Goal: Information Seeking & Learning: Learn about a topic

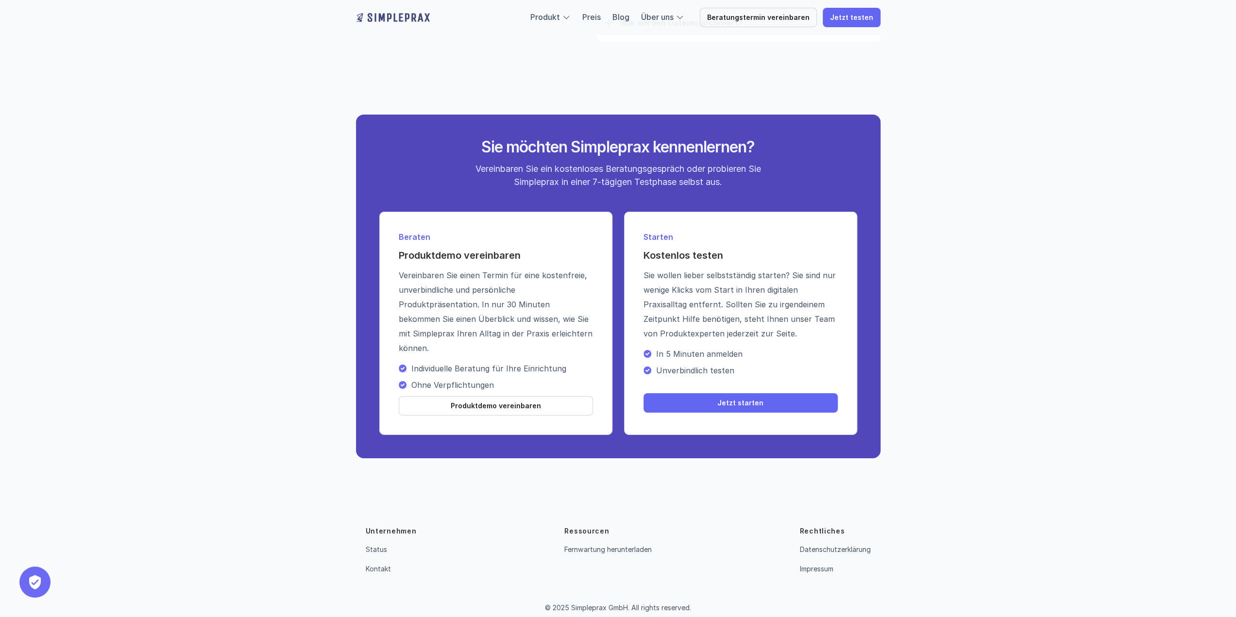
scroll to position [3316, 0]
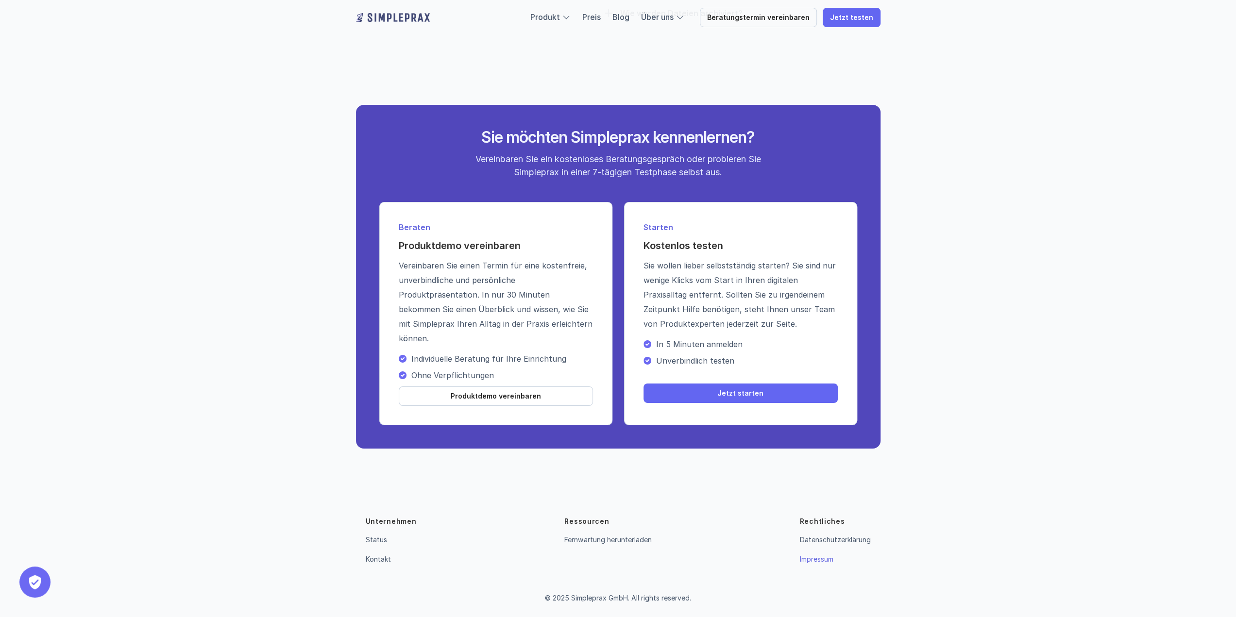
click at [820, 561] on link "Impressum" at bounding box center [817, 559] width 34 height 8
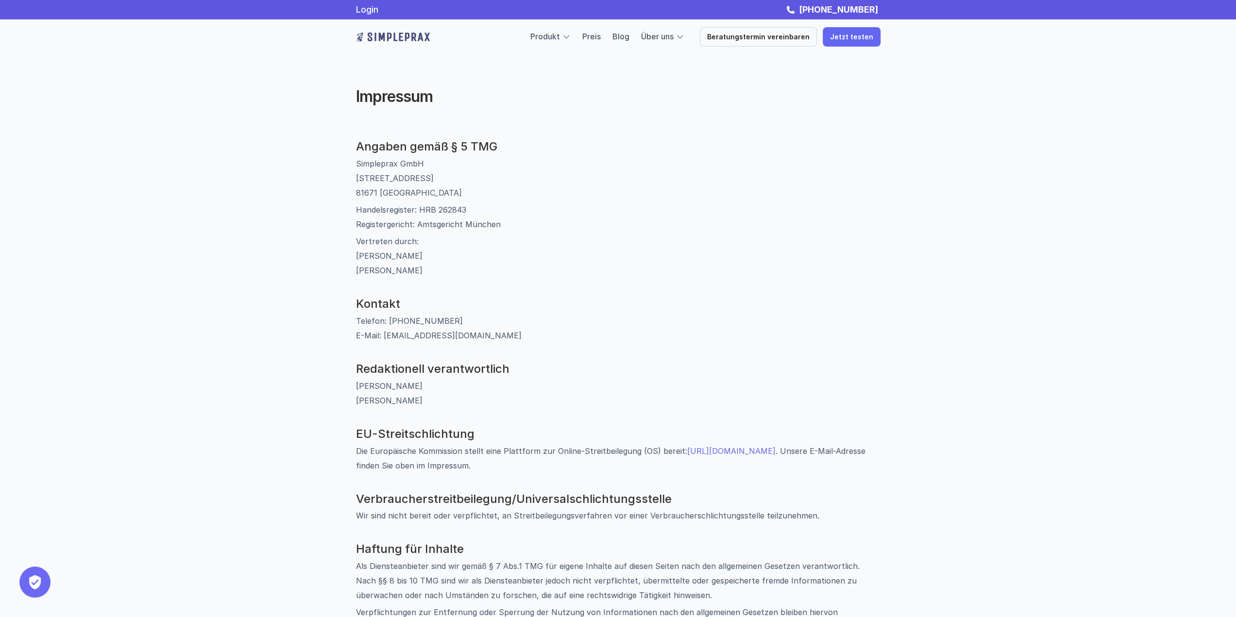
scroll to position [422, 0]
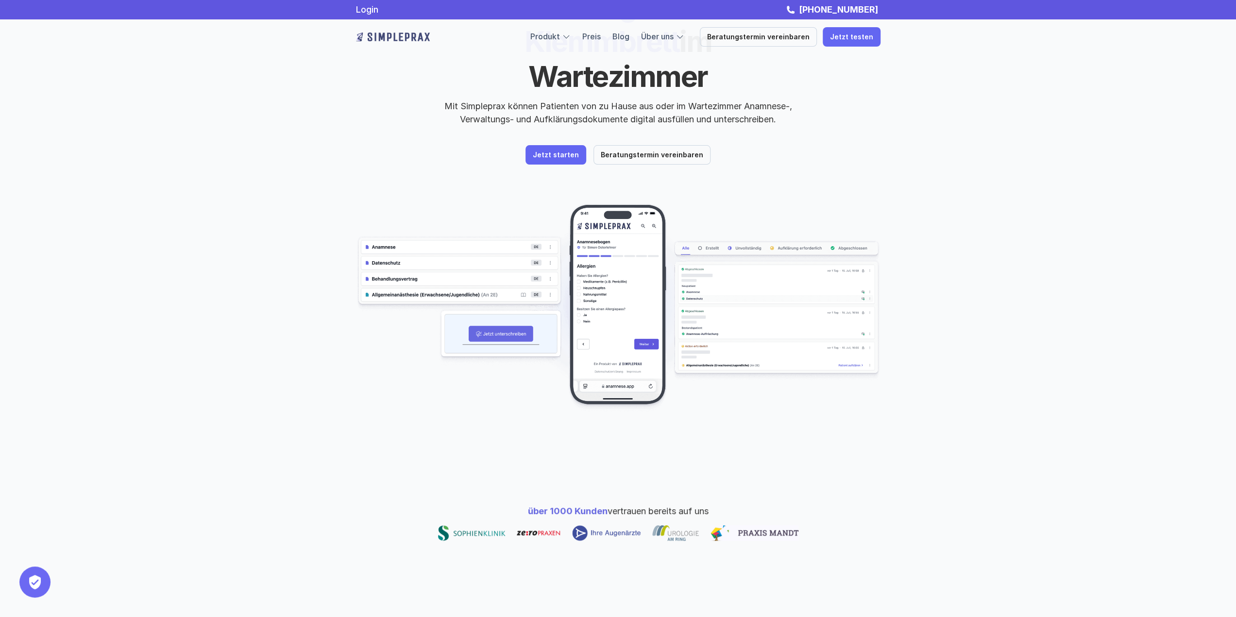
scroll to position [0, 0]
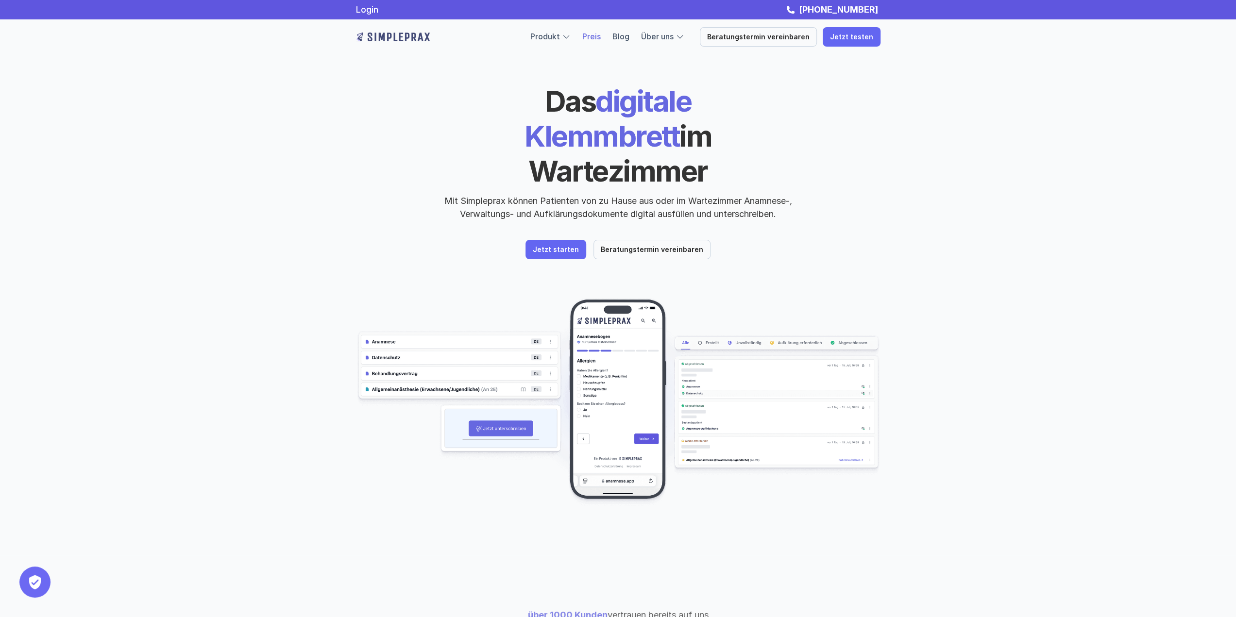
click at [596, 36] on link "Preis" at bounding box center [591, 37] width 18 height 10
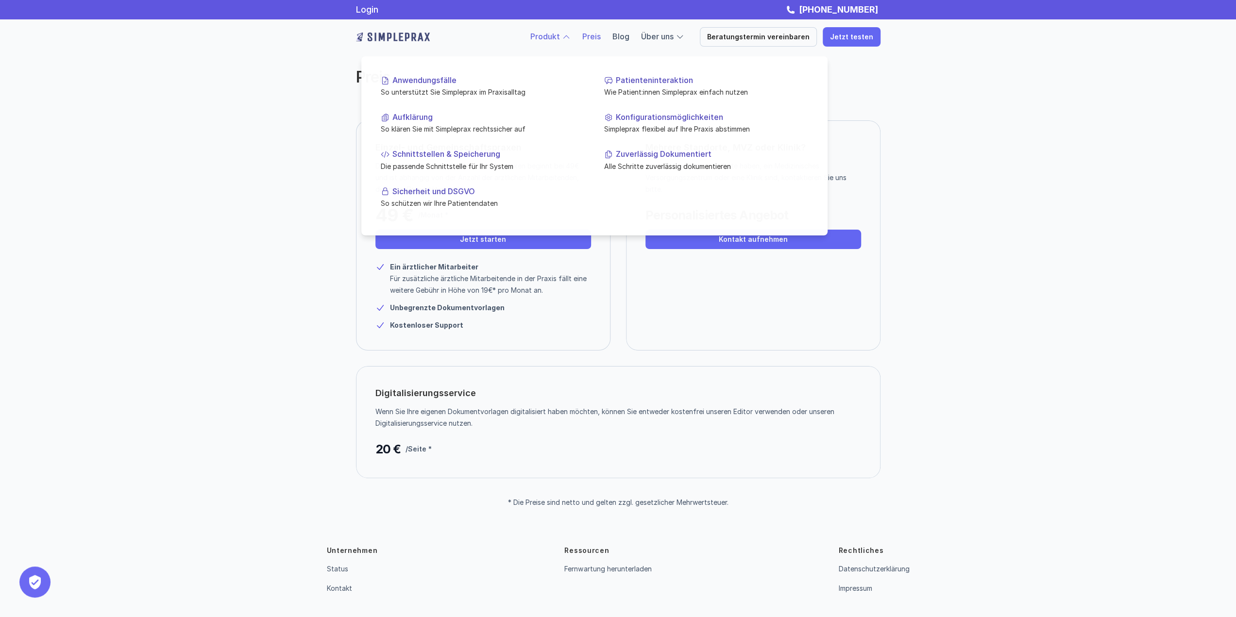
click at [553, 40] on link "Produkt" at bounding box center [545, 37] width 30 height 10
click at [679, 81] on p "Patienteninteraktion" at bounding box center [712, 80] width 192 height 9
